Goal: Task Accomplishment & Management: Use online tool/utility

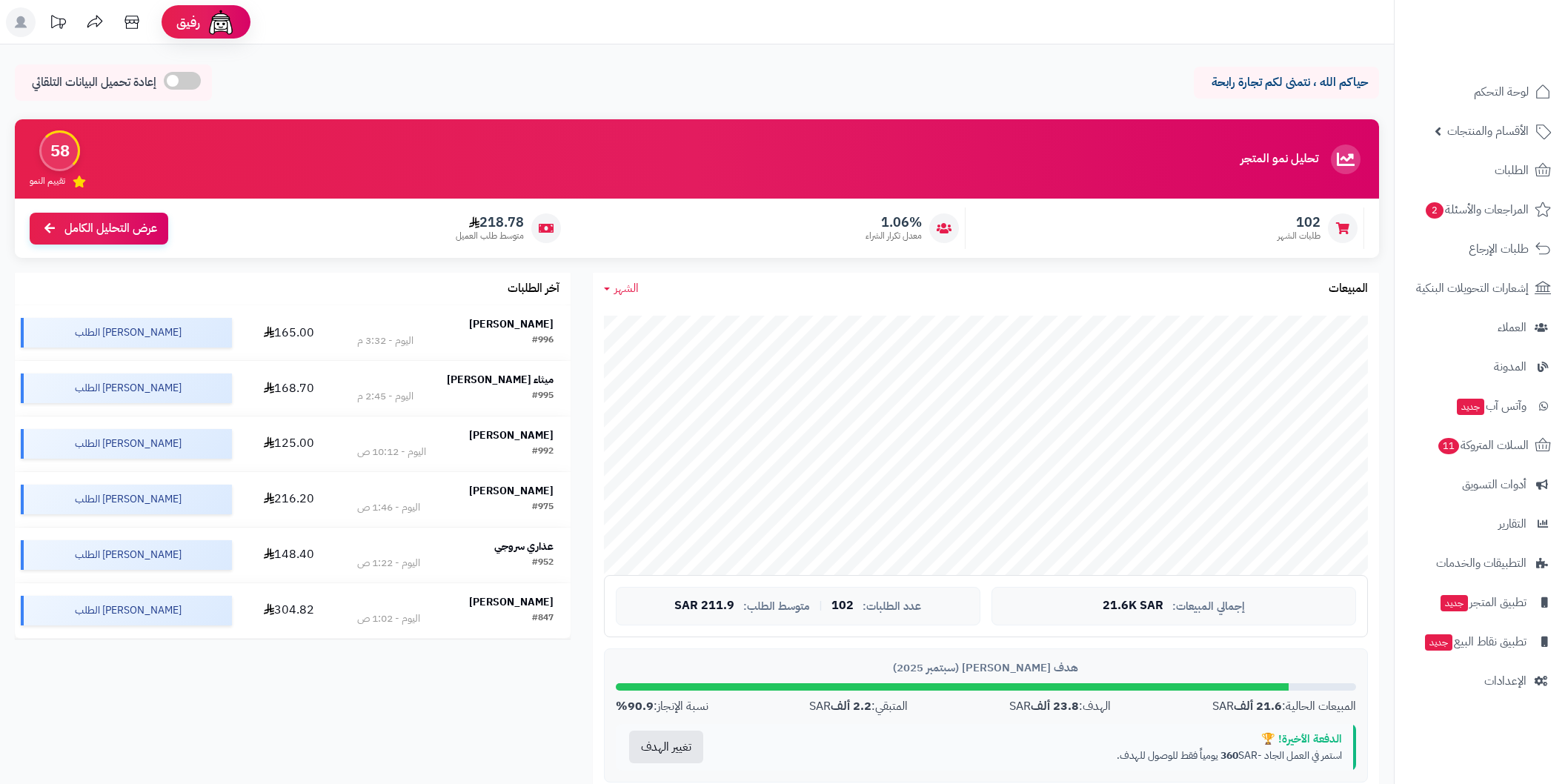
click at [1458, 165] on link "الطلبات" at bounding box center [1481, 170] width 155 height 36
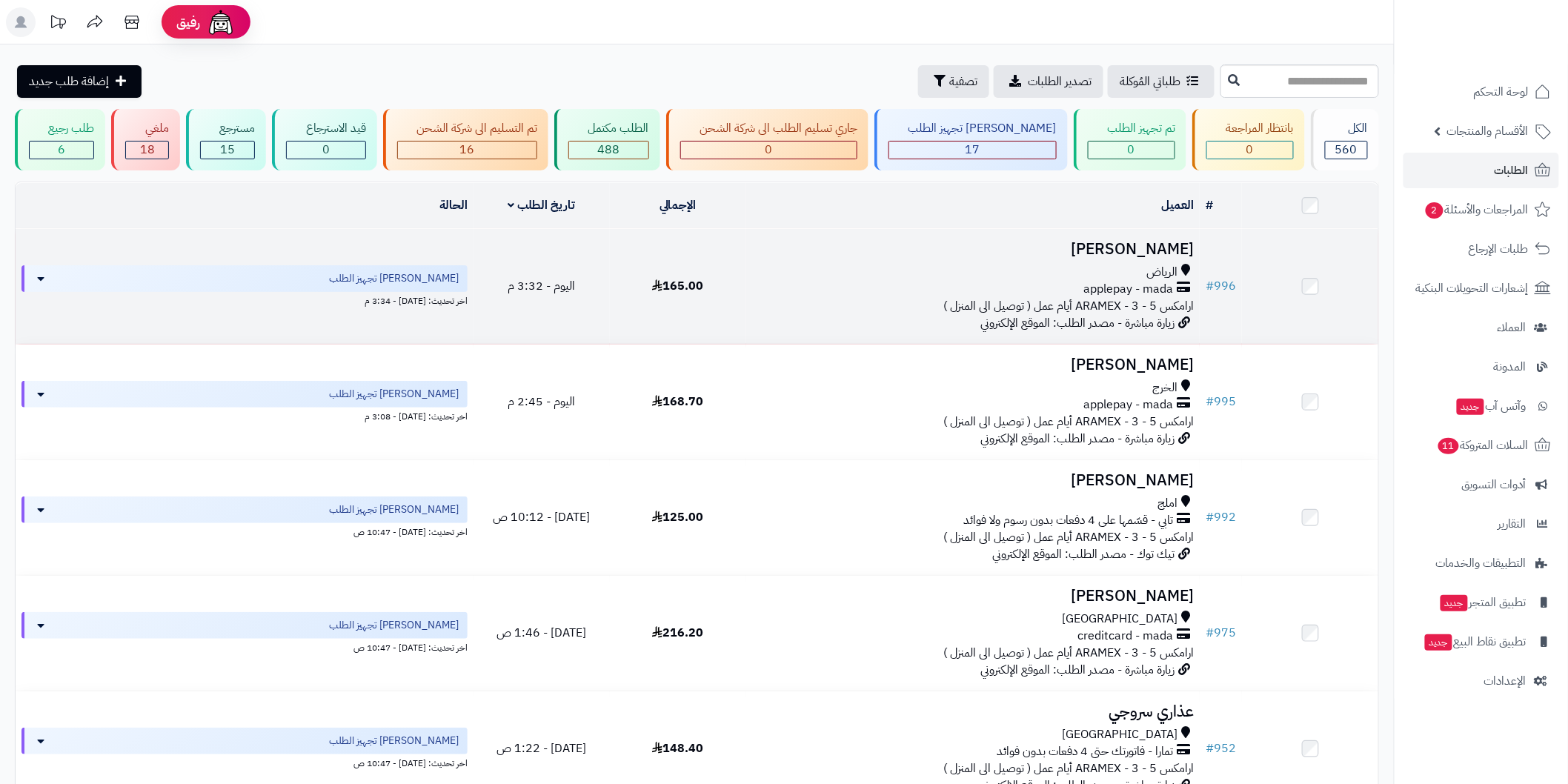
click at [1155, 270] on span "الرياض" at bounding box center [1161, 272] width 31 height 17
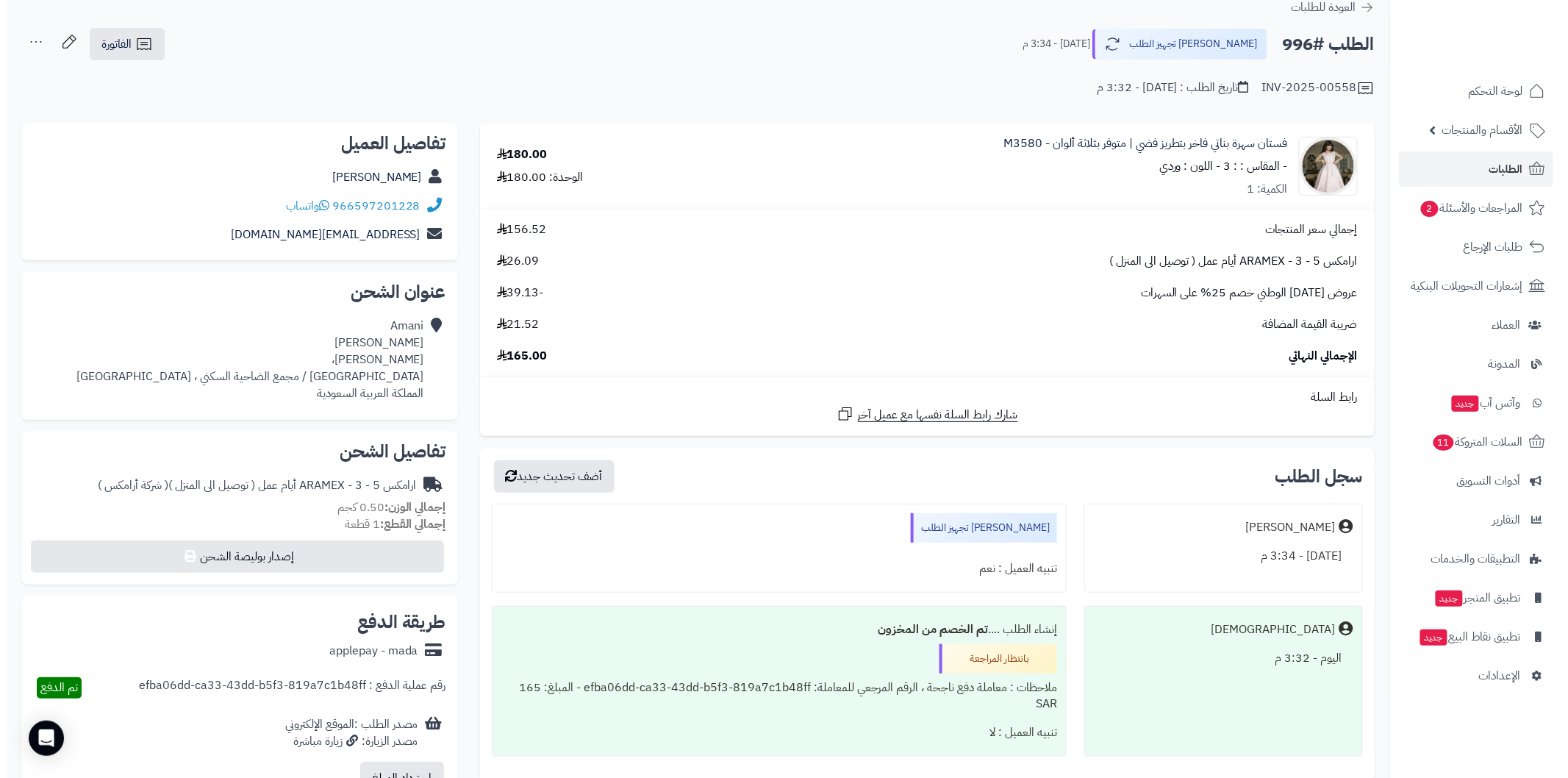
scroll to position [108, 0]
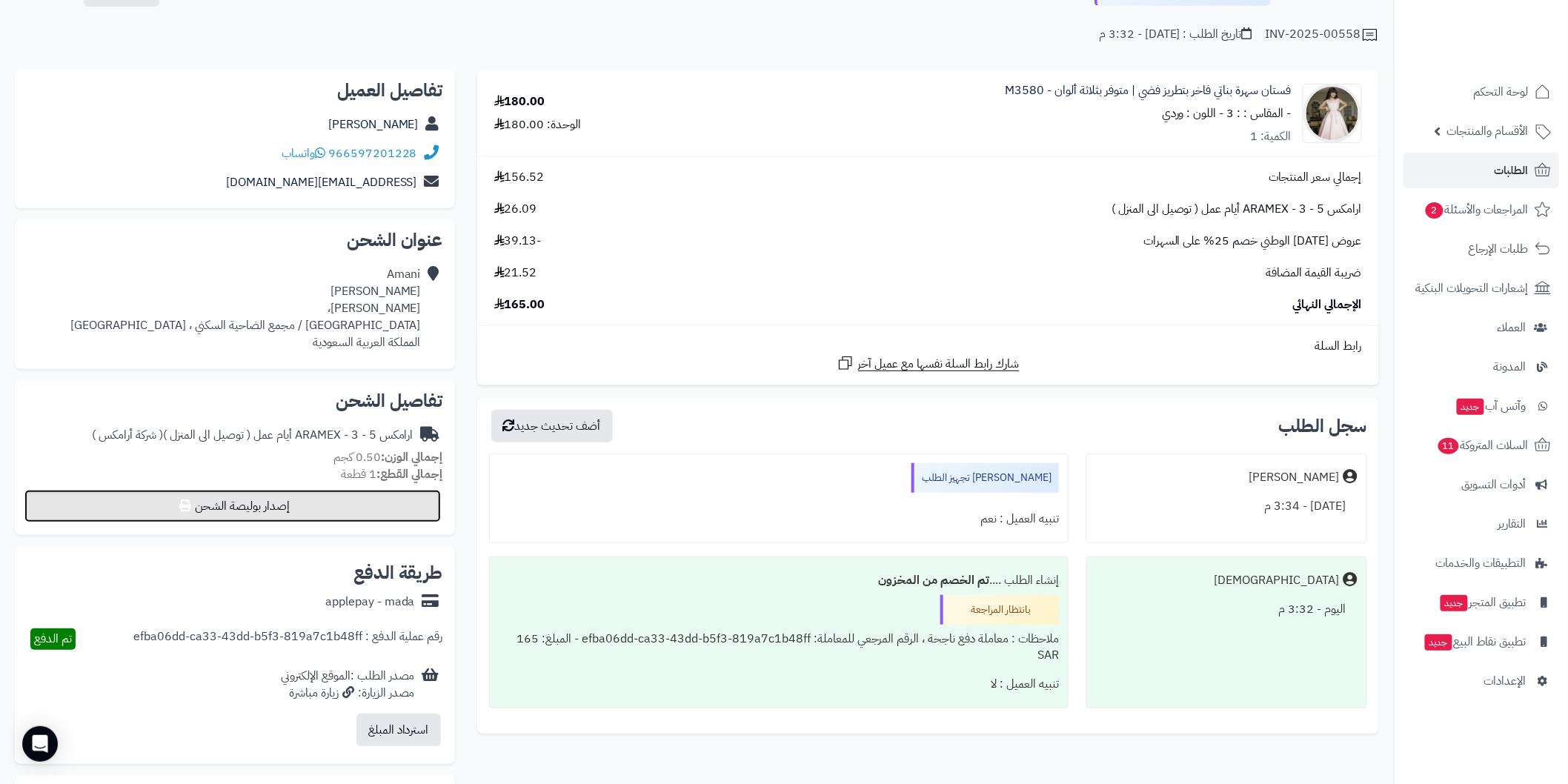
click at [420, 515] on button "إصدار بوليصة الشحن" at bounding box center [232, 505] width 417 height 32
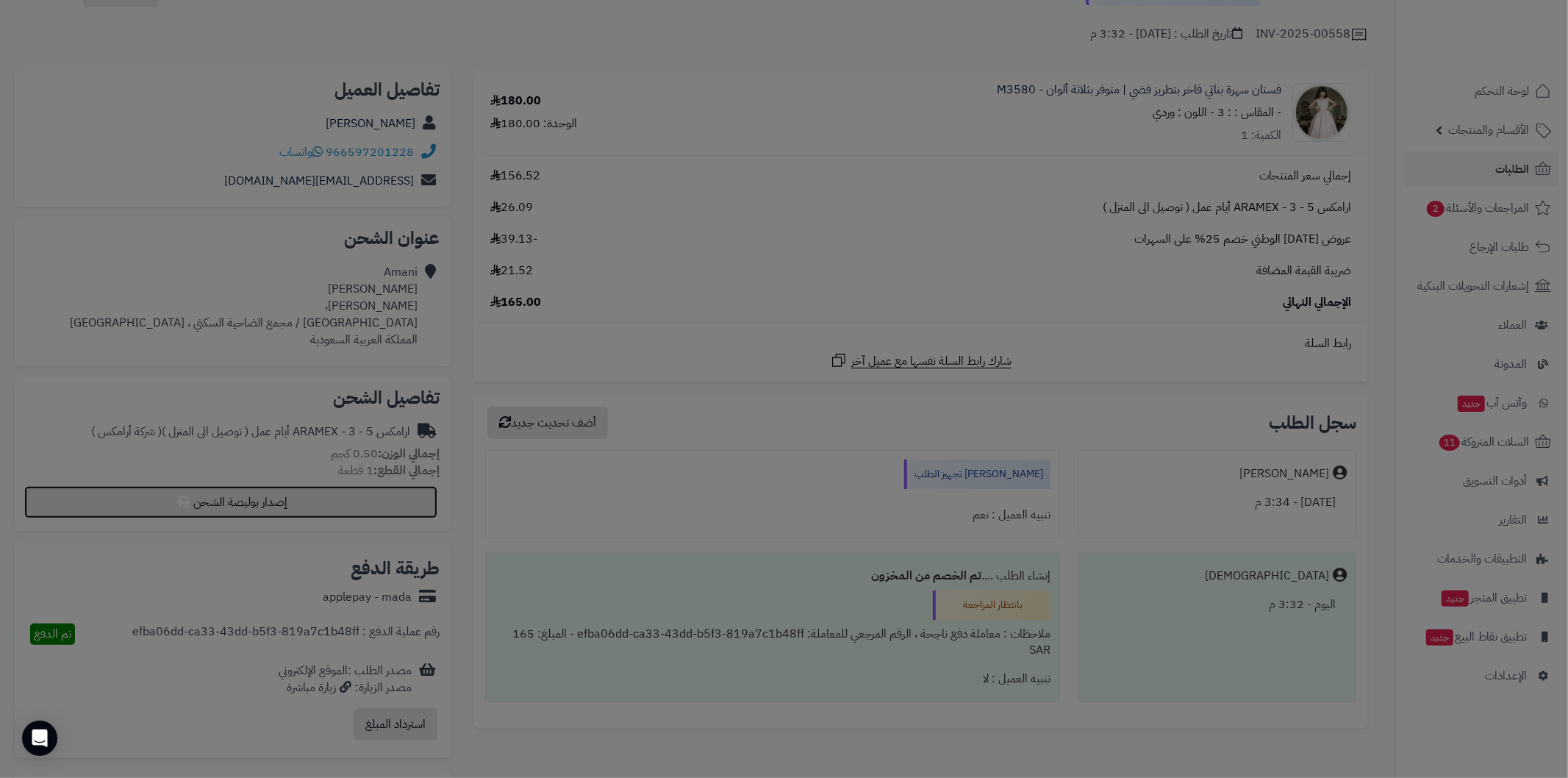
select select "******"
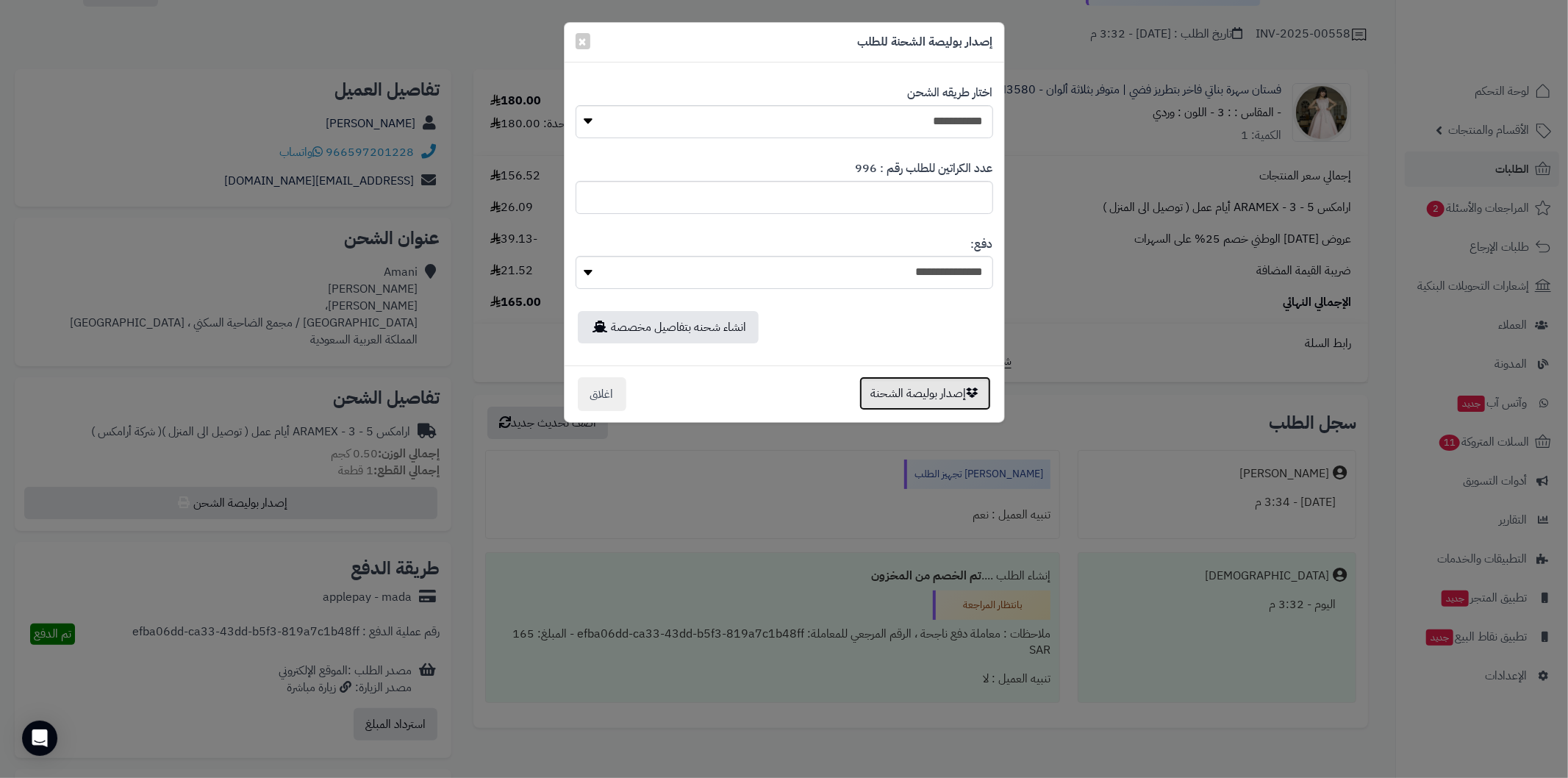
click at [945, 403] on button "إصدار بوليصة الشحنة" at bounding box center [925, 393] width 132 height 34
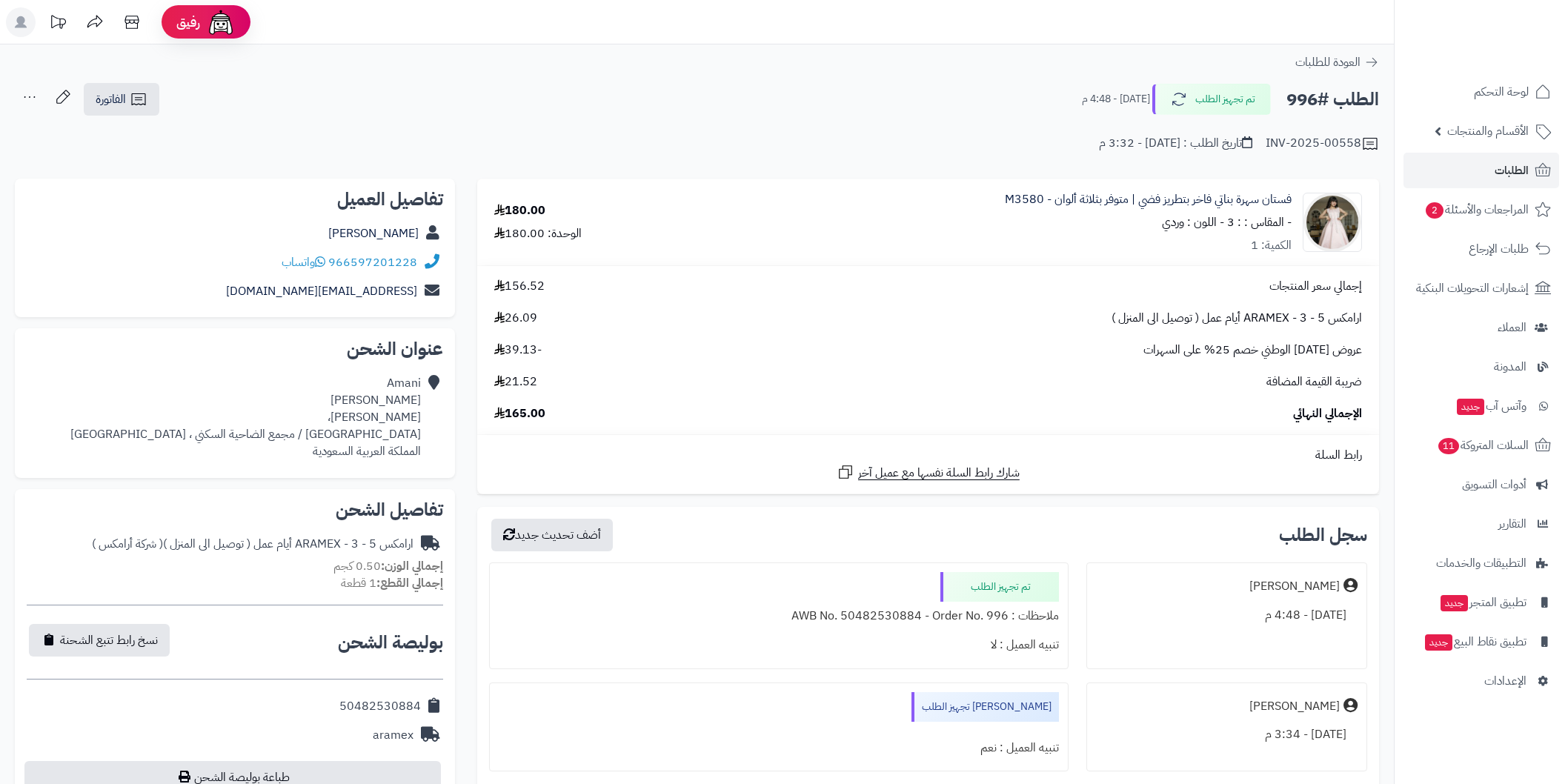
scroll to position [107, 0]
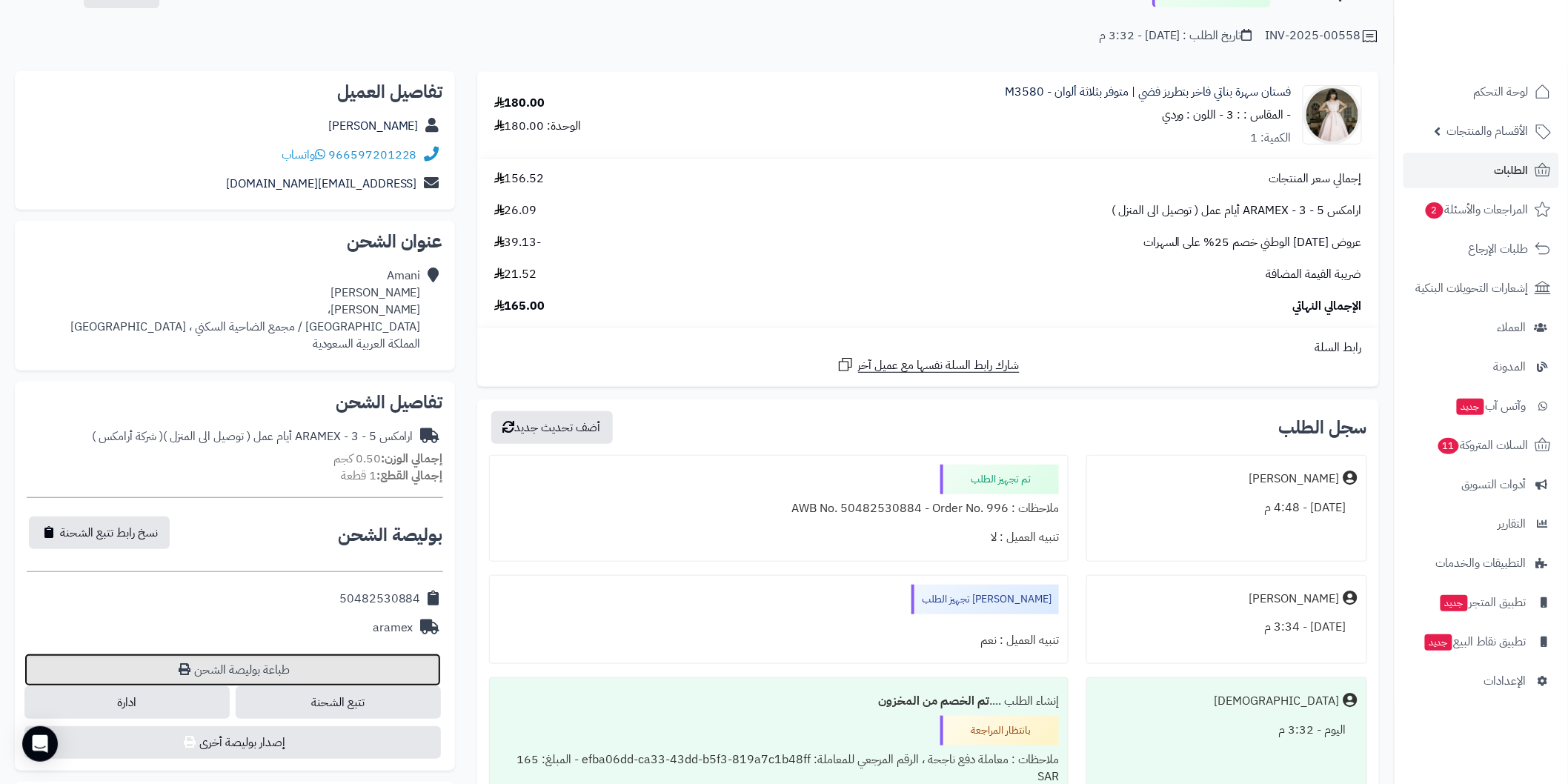
click at [381, 674] on link "طباعة بوليصة الشحن" at bounding box center [232, 669] width 417 height 32
click at [1472, 160] on link "الطلبات" at bounding box center [1481, 170] width 155 height 36
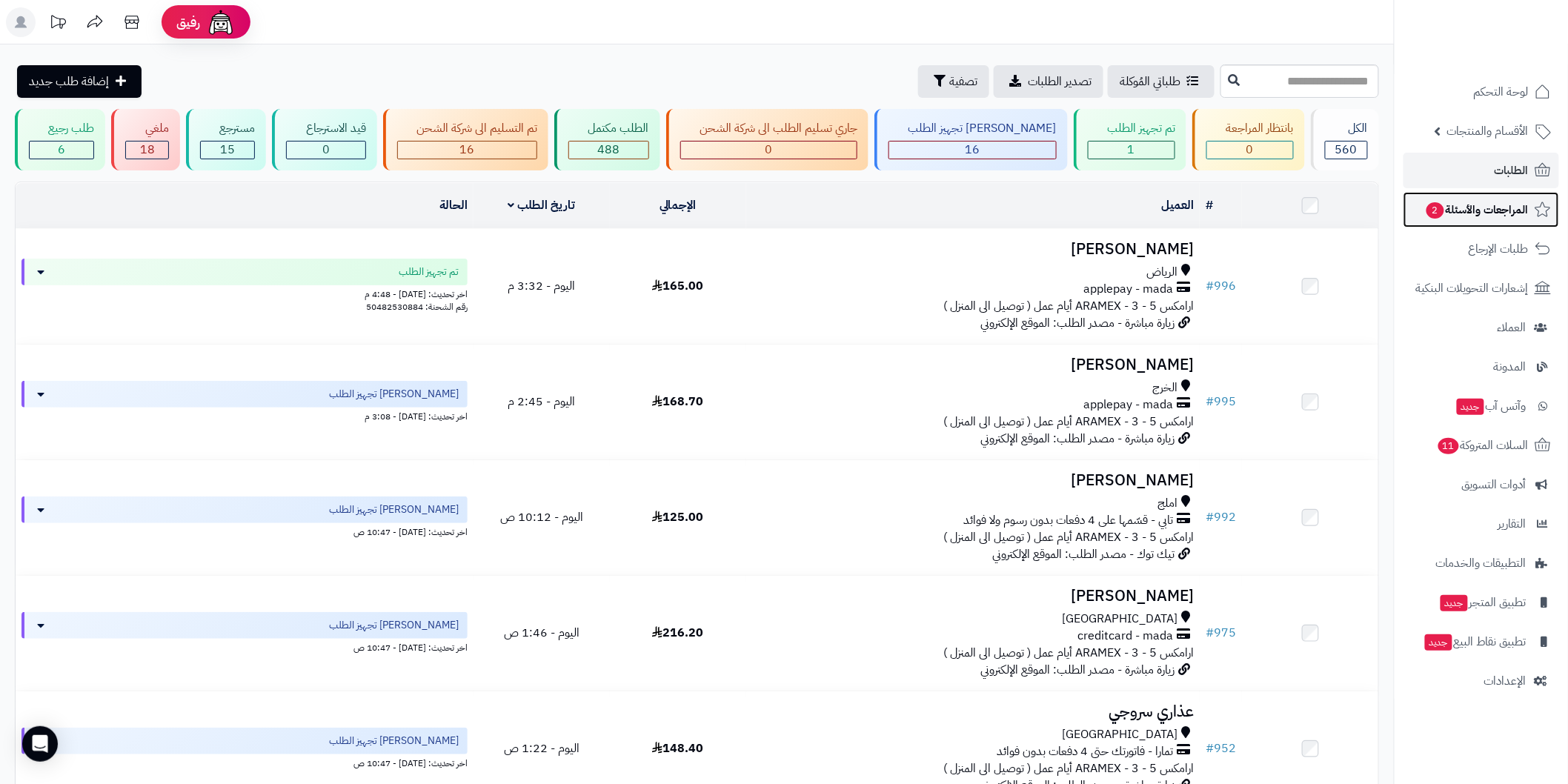
click at [1444, 200] on span "المراجعات والأسئلة 2" at bounding box center [1477, 210] width 104 height 21
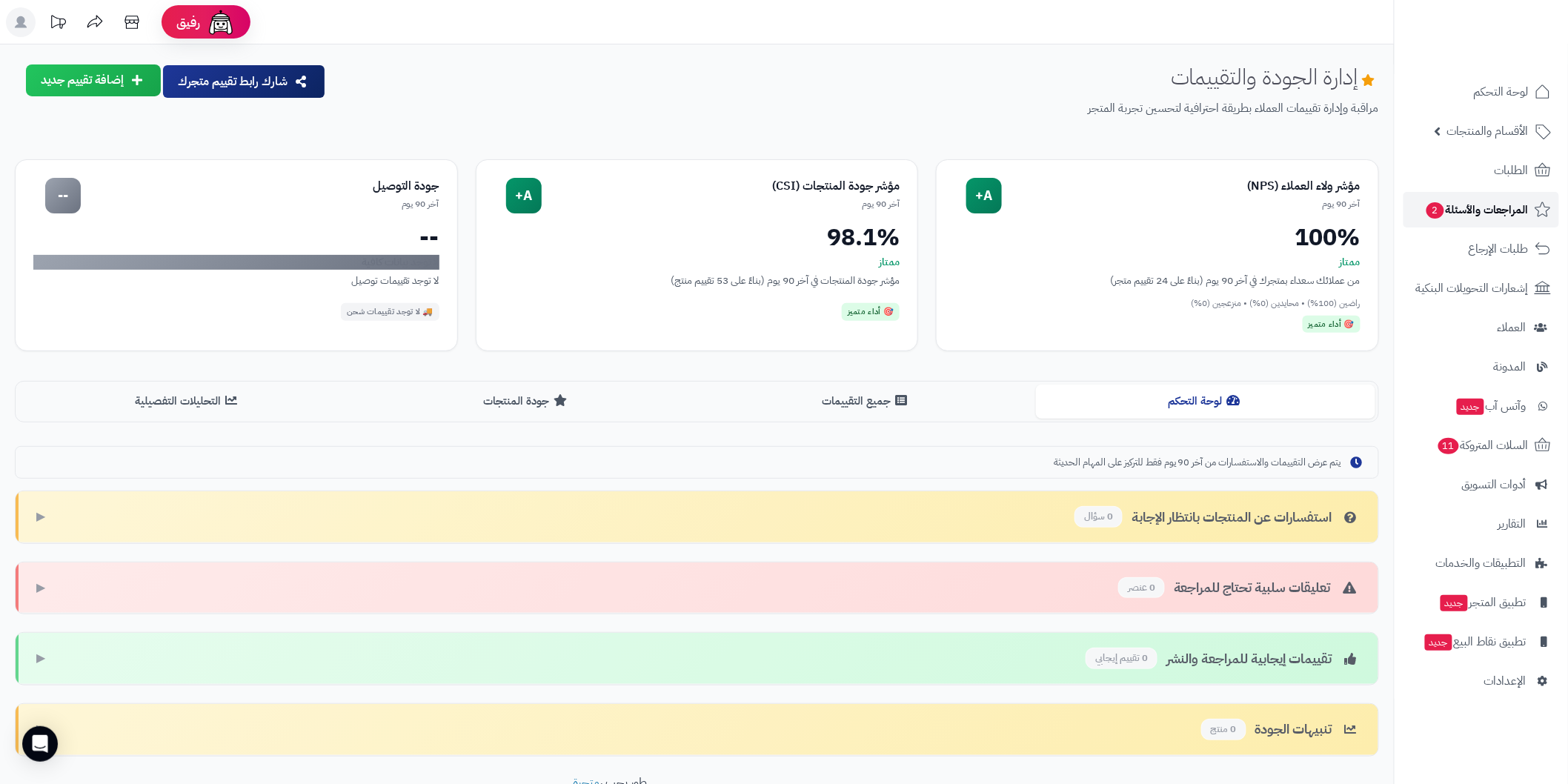
click at [1437, 200] on span "المراجعات والأسئلة 2" at bounding box center [1477, 210] width 104 height 21
click at [1446, 174] on link "الطلبات" at bounding box center [1481, 170] width 155 height 36
